Goal: Task Accomplishment & Management: Use online tool/utility

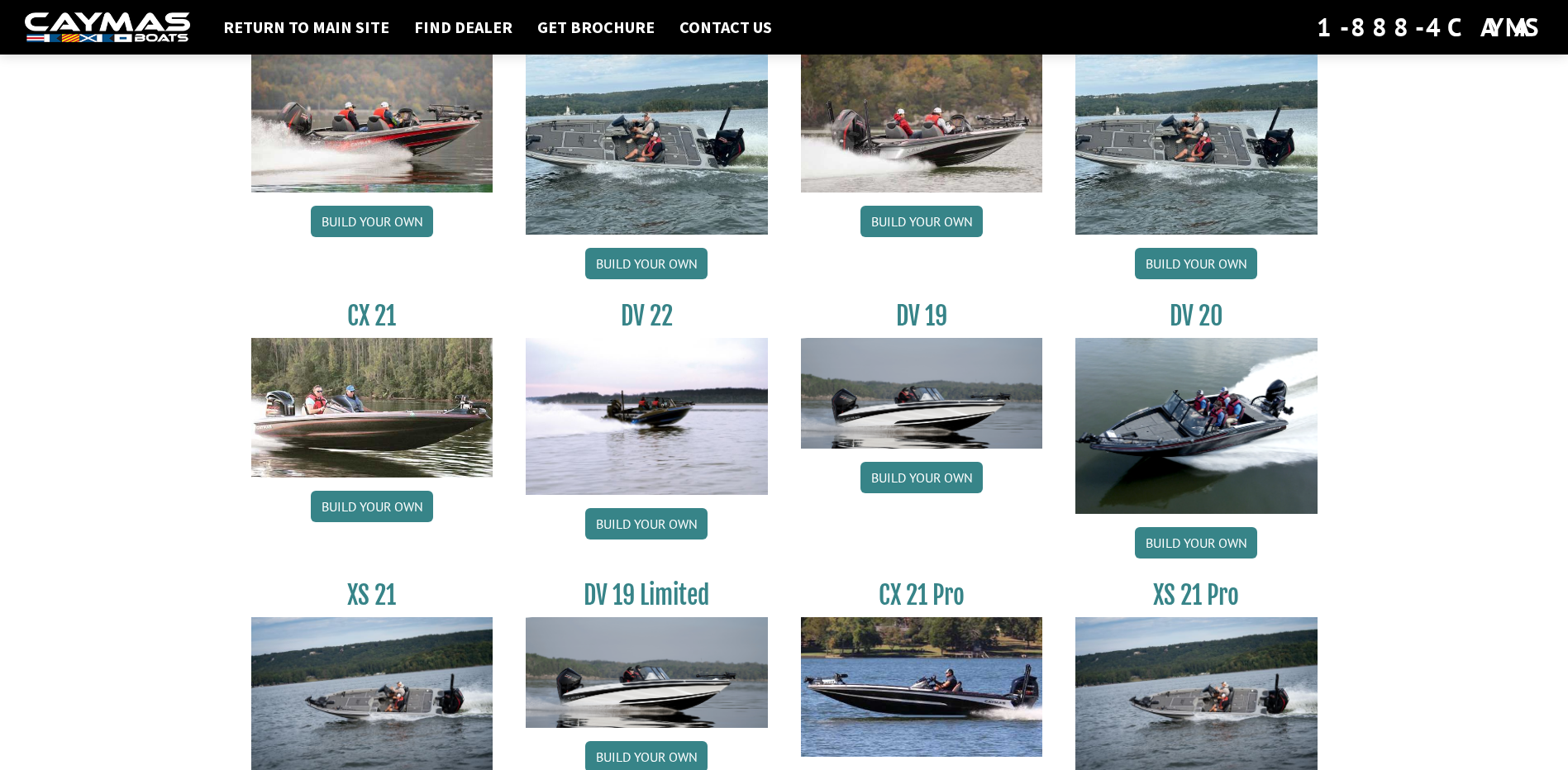
scroll to position [1818, 0]
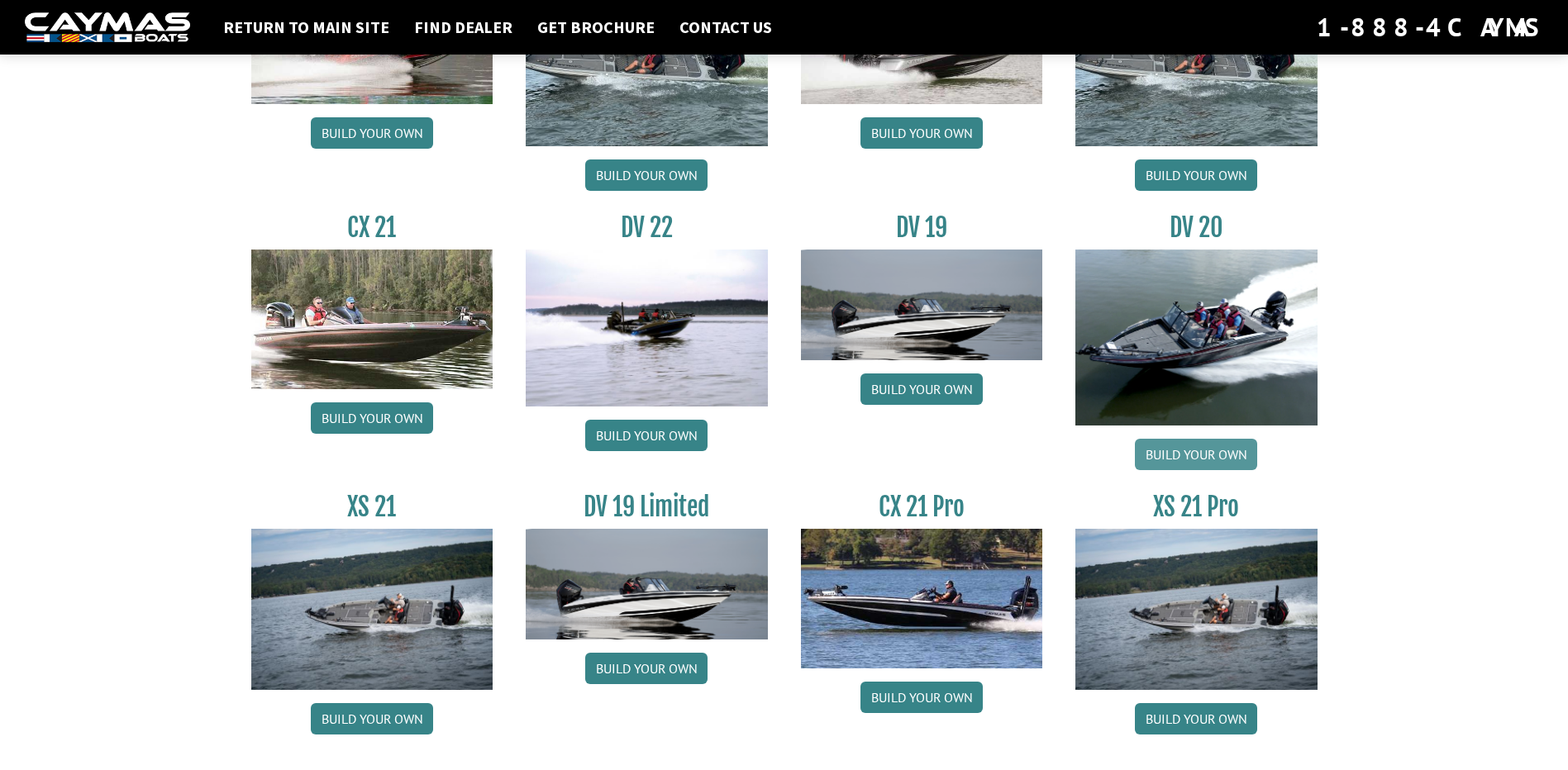
click at [1202, 451] on link "Build your own" at bounding box center [1196, 454] width 123 height 32
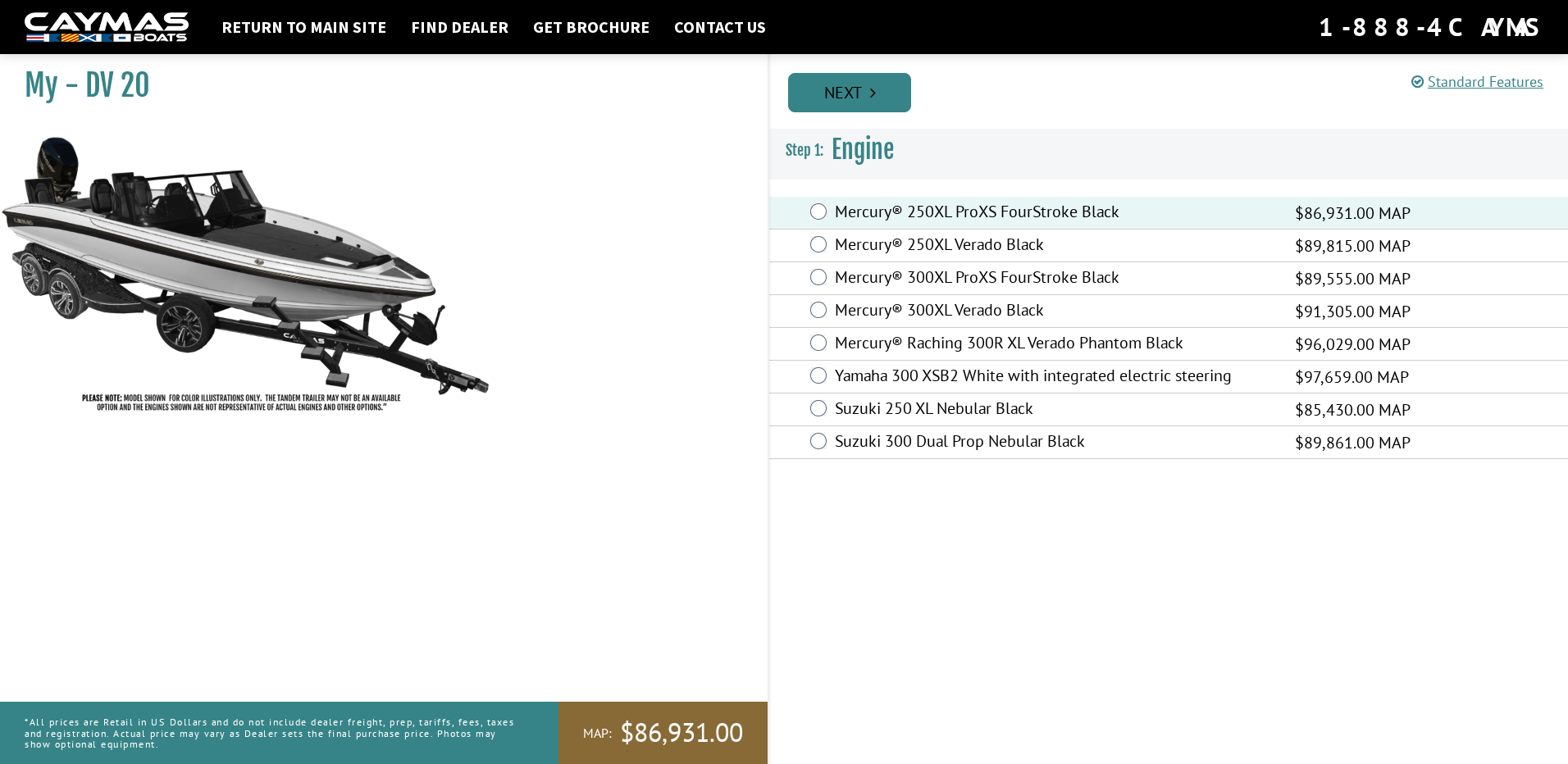
click at [822, 90] on link "Next" at bounding box center [850, 92] width 123 height 40
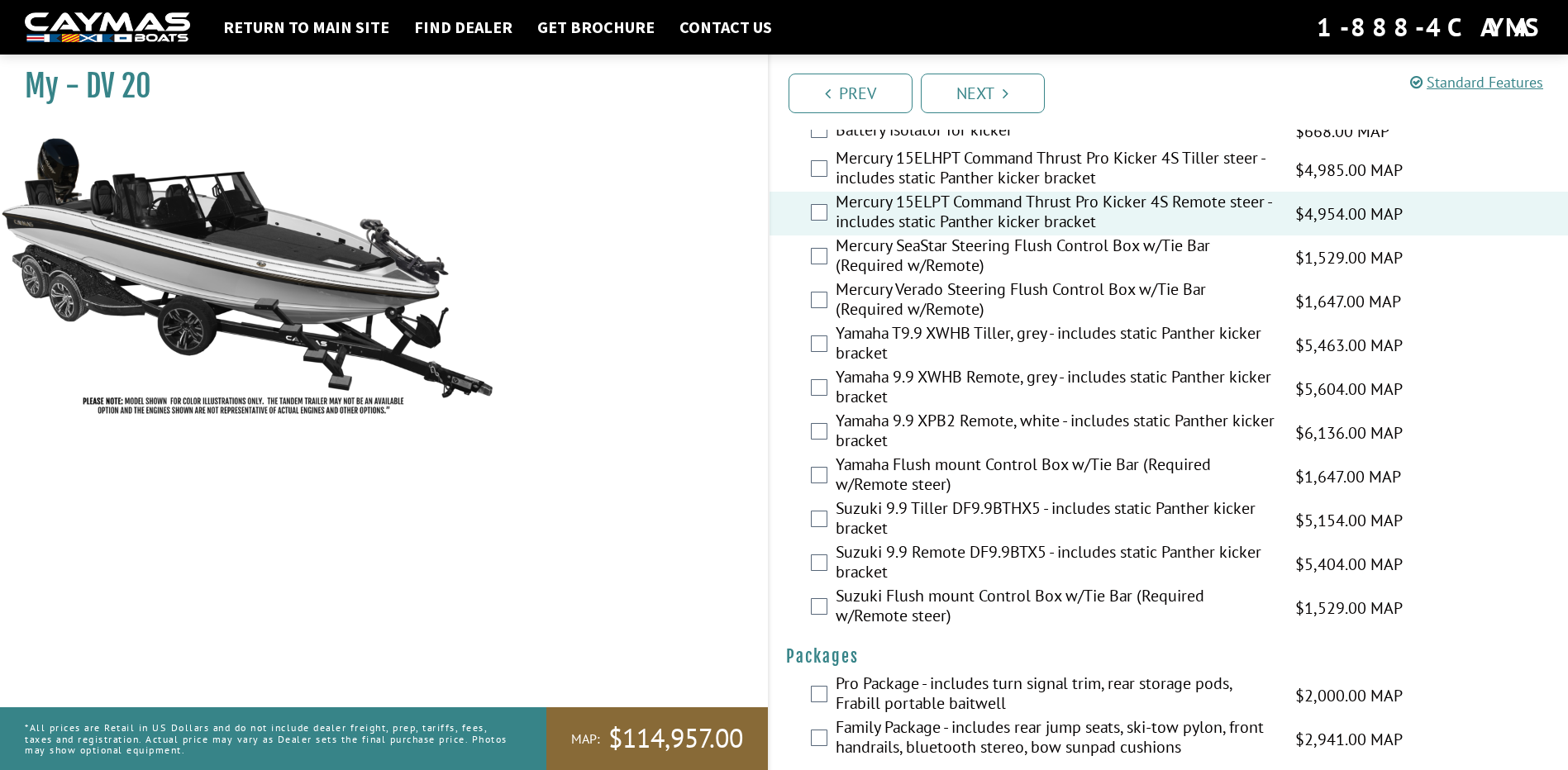
scroll to position [4113, 0]
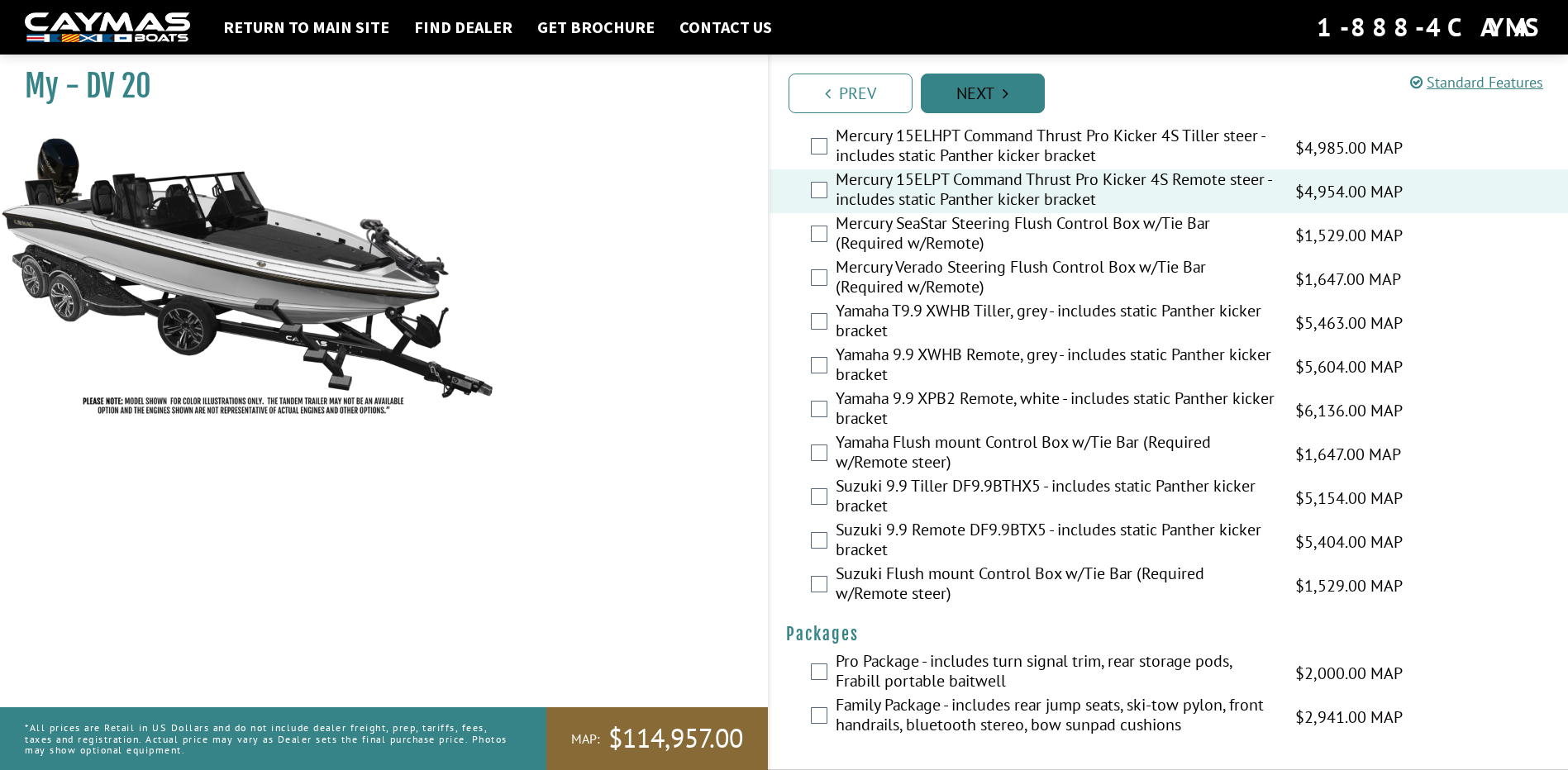
click at [991, 92] on link "Next" at bounding box center [983, 93] width 124 height 40
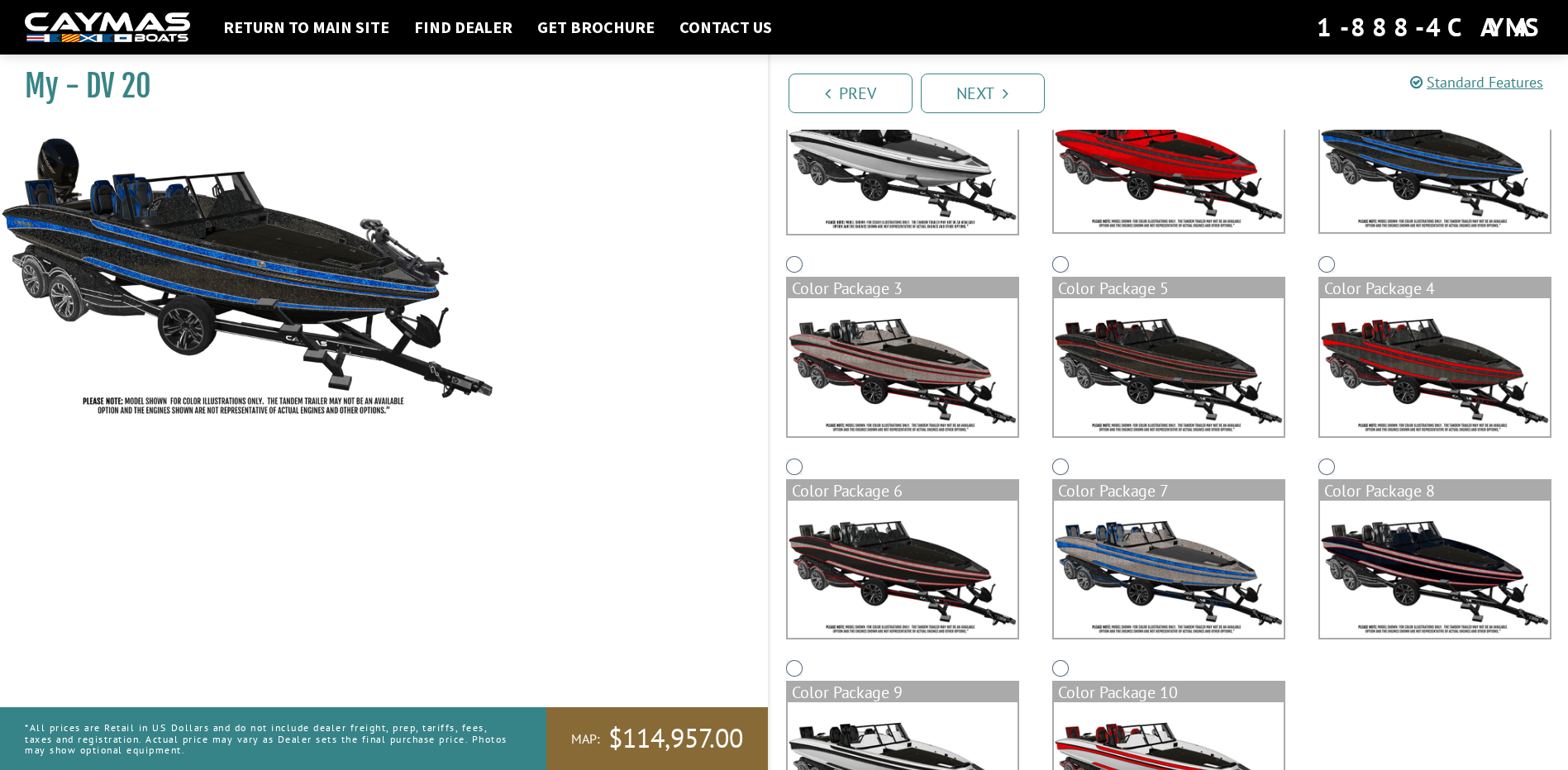
scroll to position [327, 0]
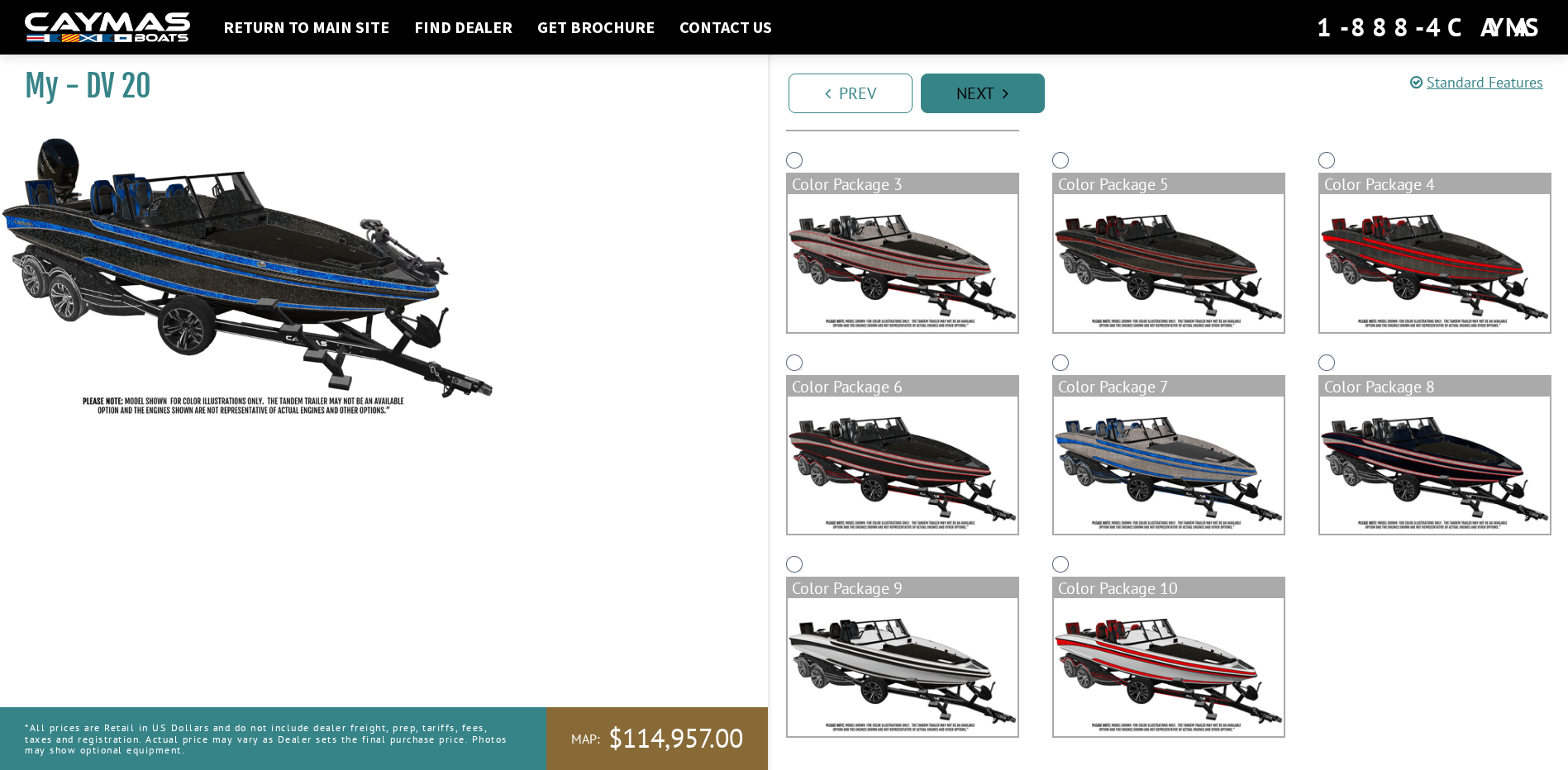
click at [985, 96] on link "Next" at bounding box center [983, 93] width 124 height 40
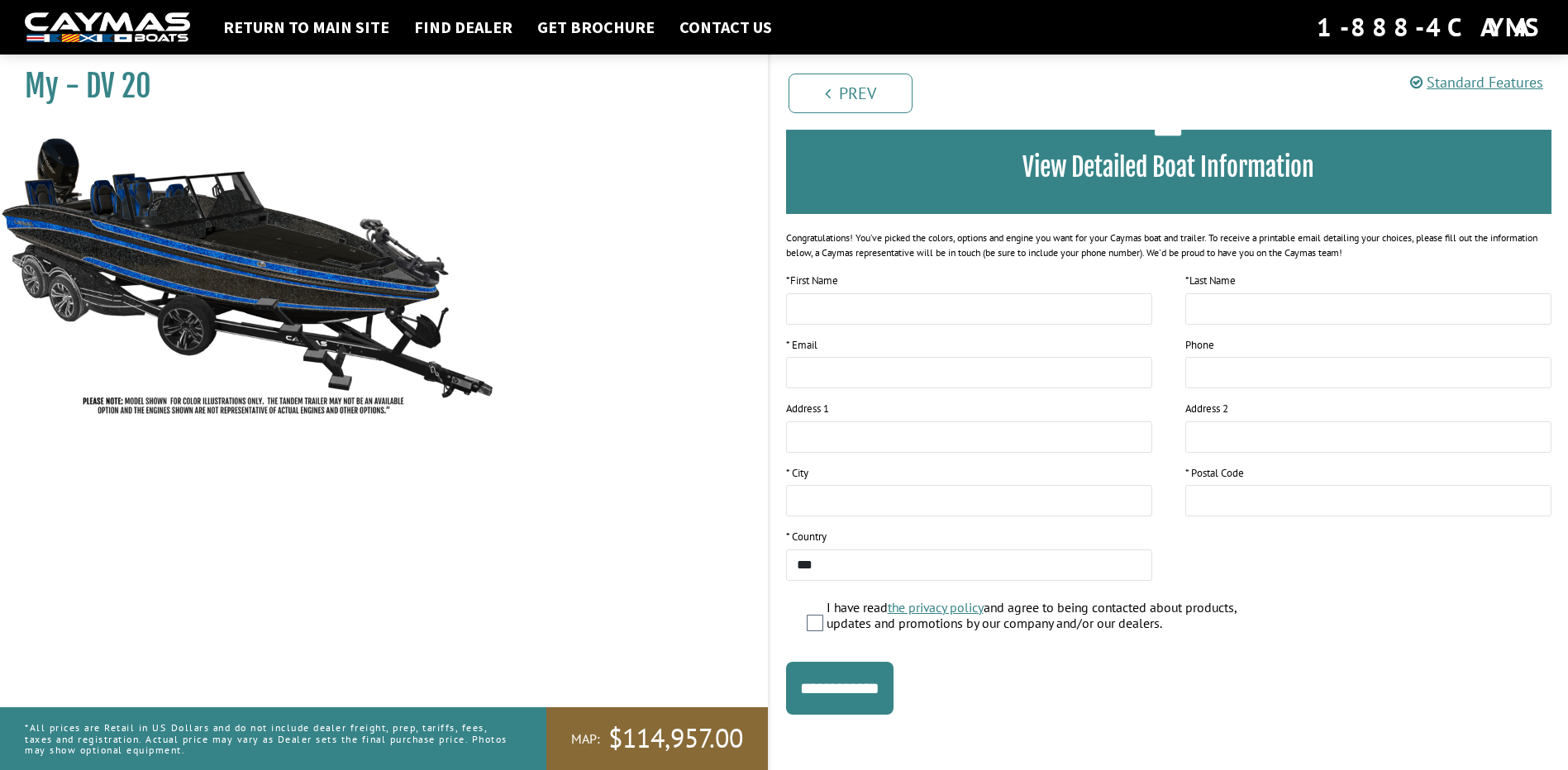
scroll to position [118, 0]
click at [217, 242] on img at bounding box center [248, 275] width 496 height 301
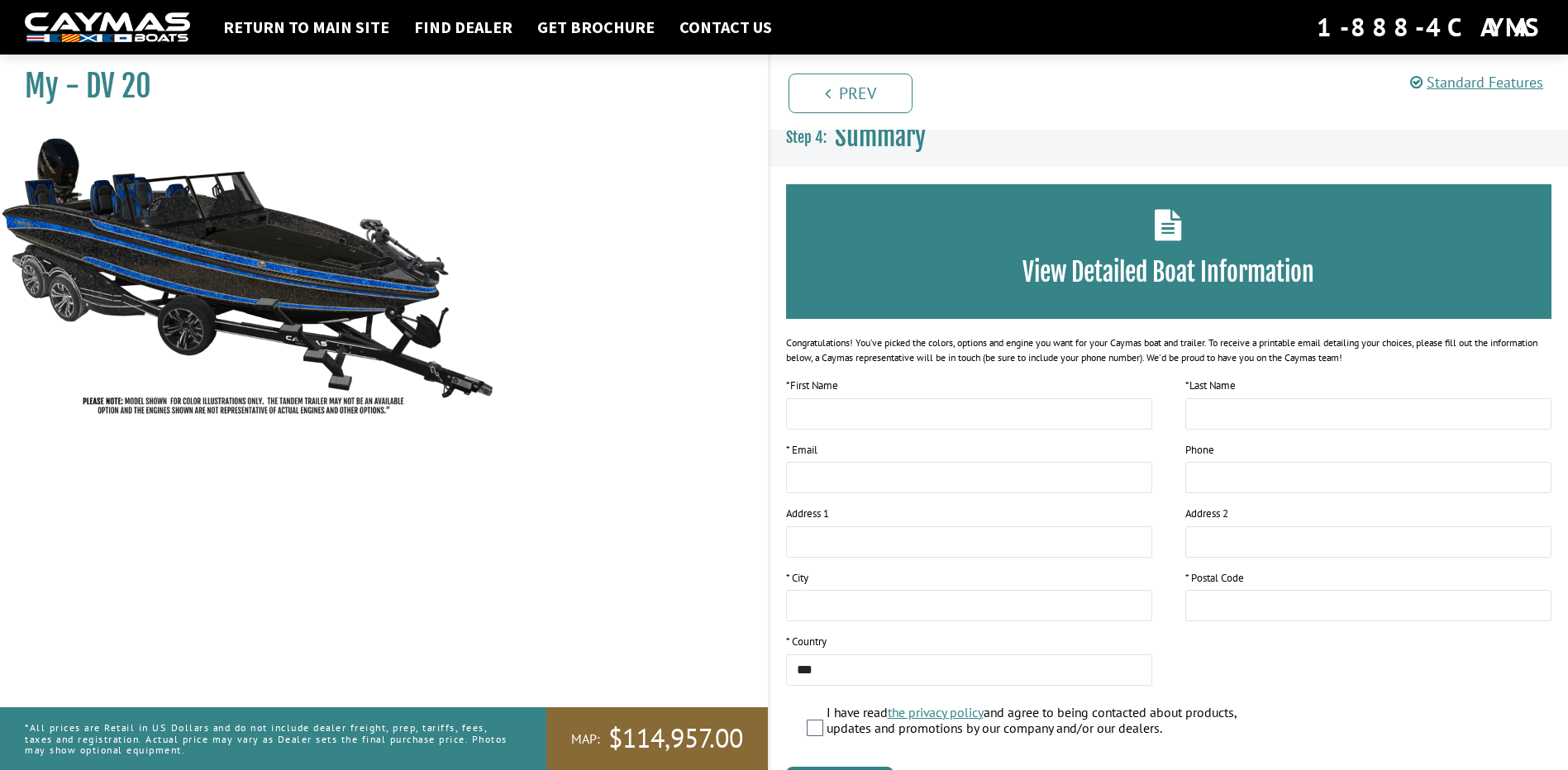
scroll to position [0, 0]
